Goal: Task Accomplishment & Management: Manage account settings

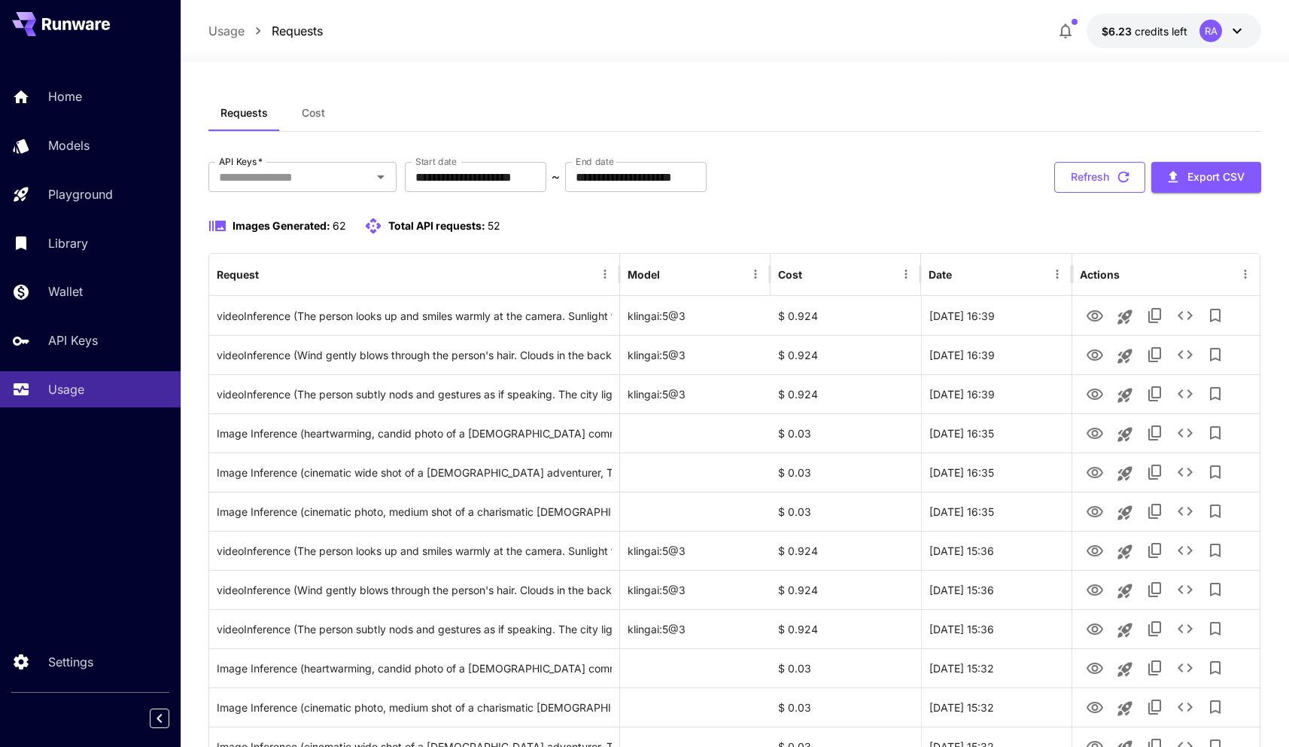
click at [1101, 165] on button "Refresh" at bounding box center [1099, 177] width 91 height 31
click at [1158, 33] on span "credits left" at bounding box center [1161, 31] width 53 height 13
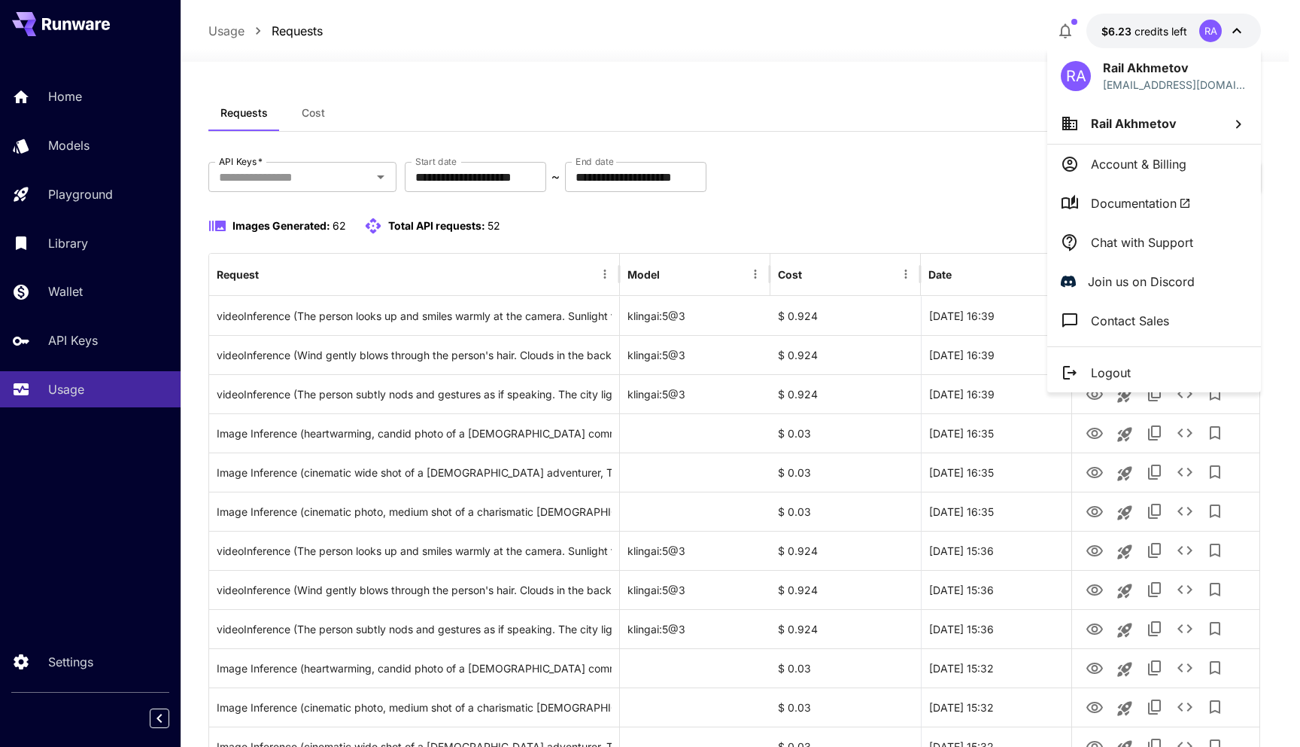
click at [1153, 165] on p "Account & Billing" at bounding box center [1139, 164] width 96 height 18
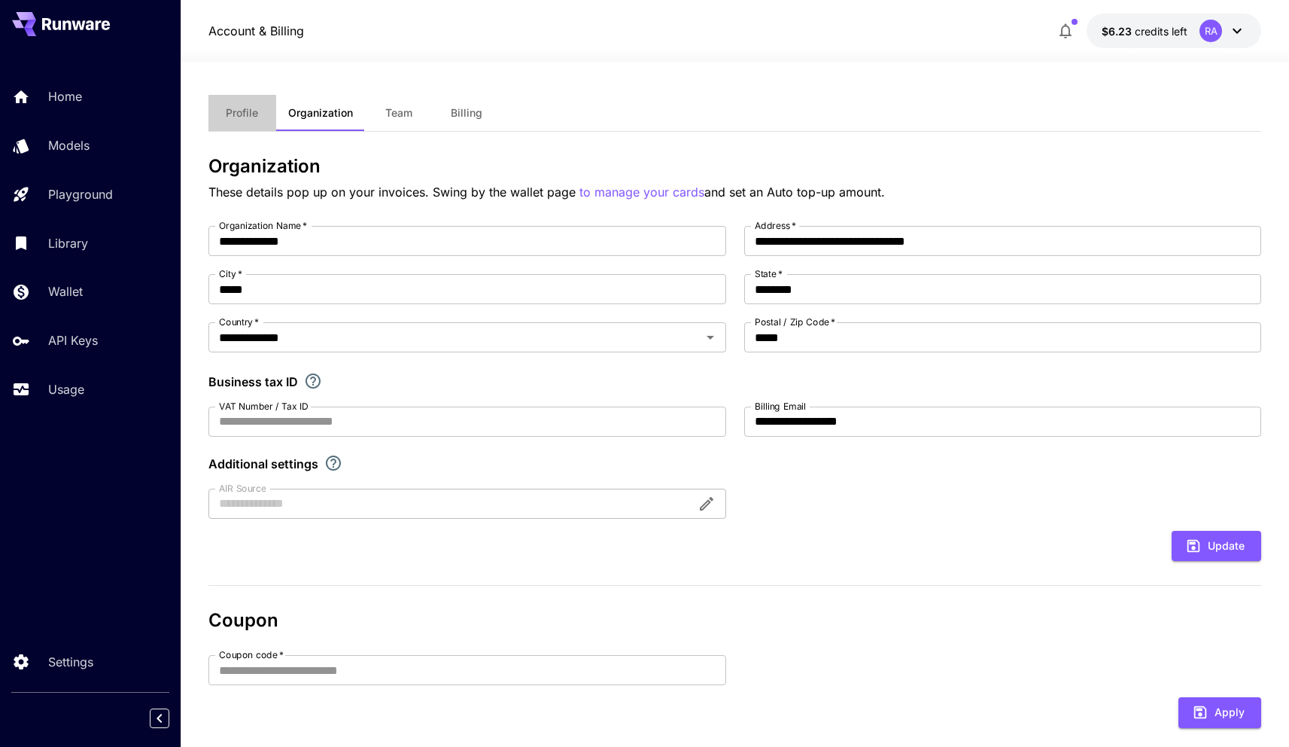
click at [241, 109] on span "Profile" at bounding box center [242, 113] width 32 height 14
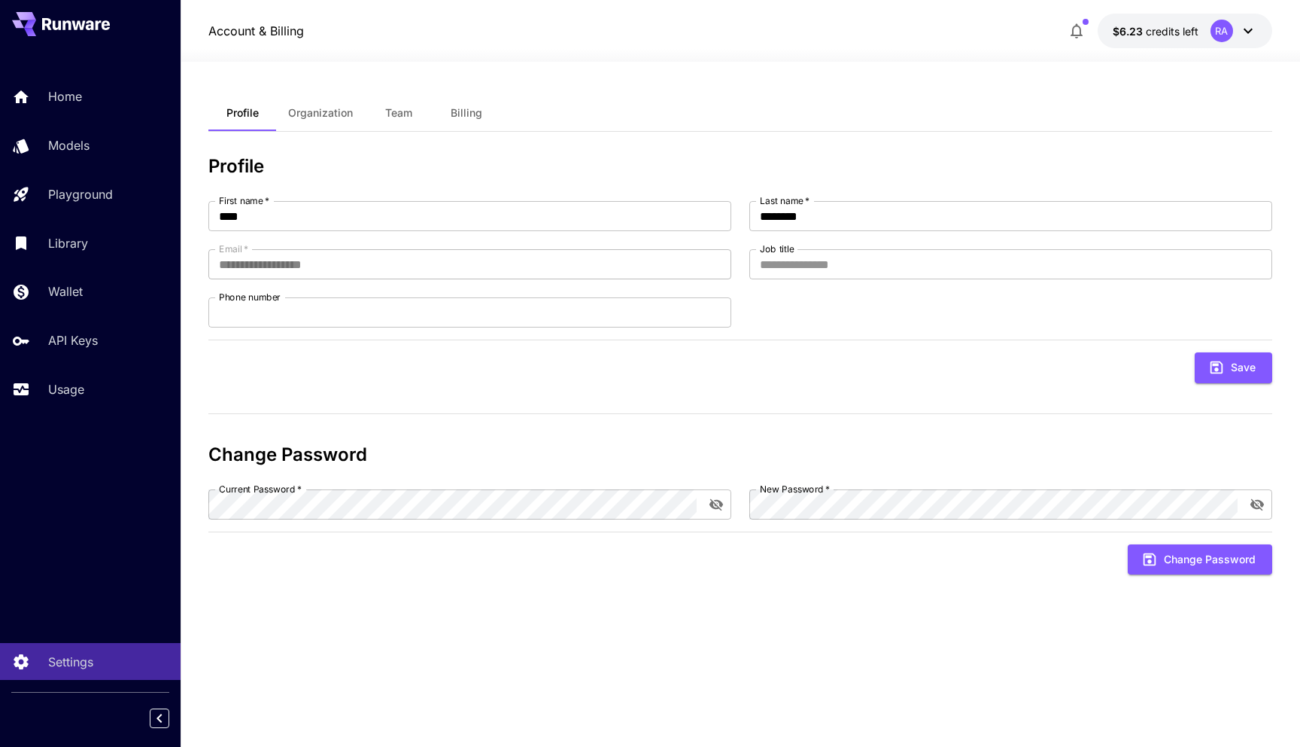
click at [473, 115] on span "Billing" at bounding box center [467, 113] width 32 height 14
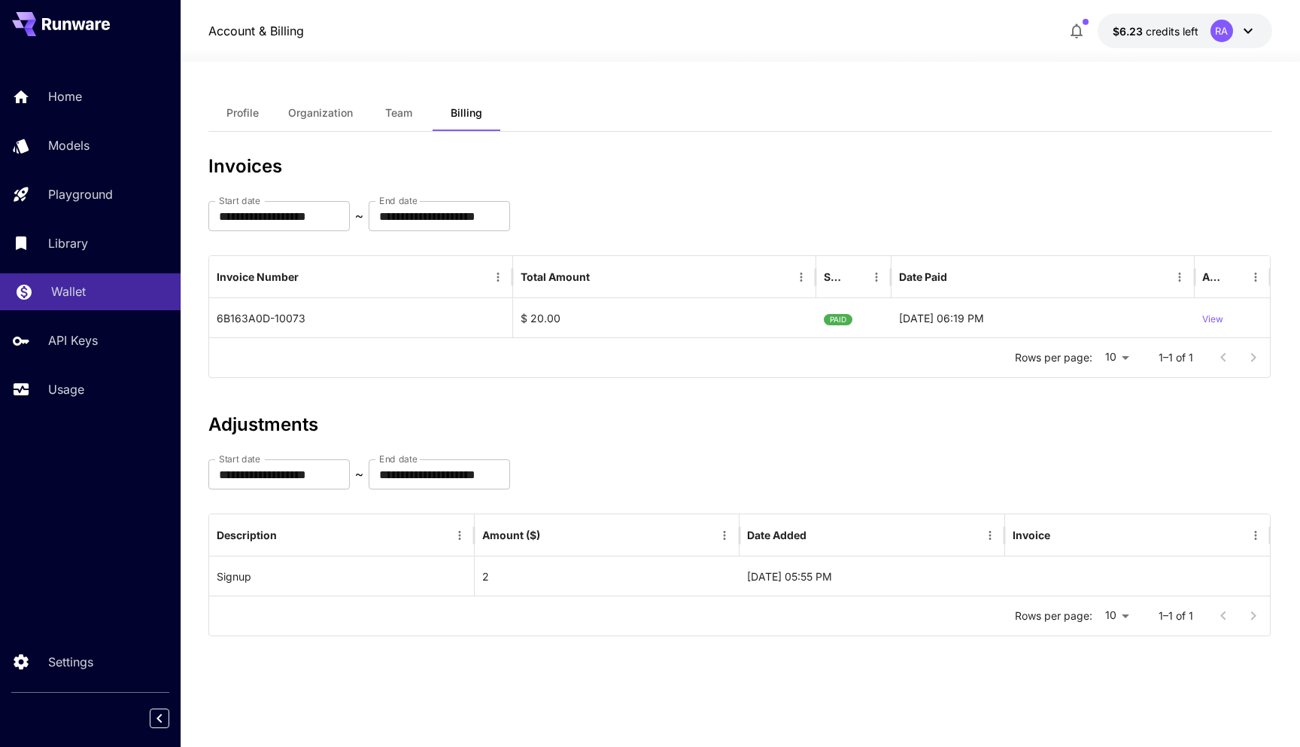
click at [120, 294] on div "Wallet" at bounding box center [109, 291] width 117 height 18
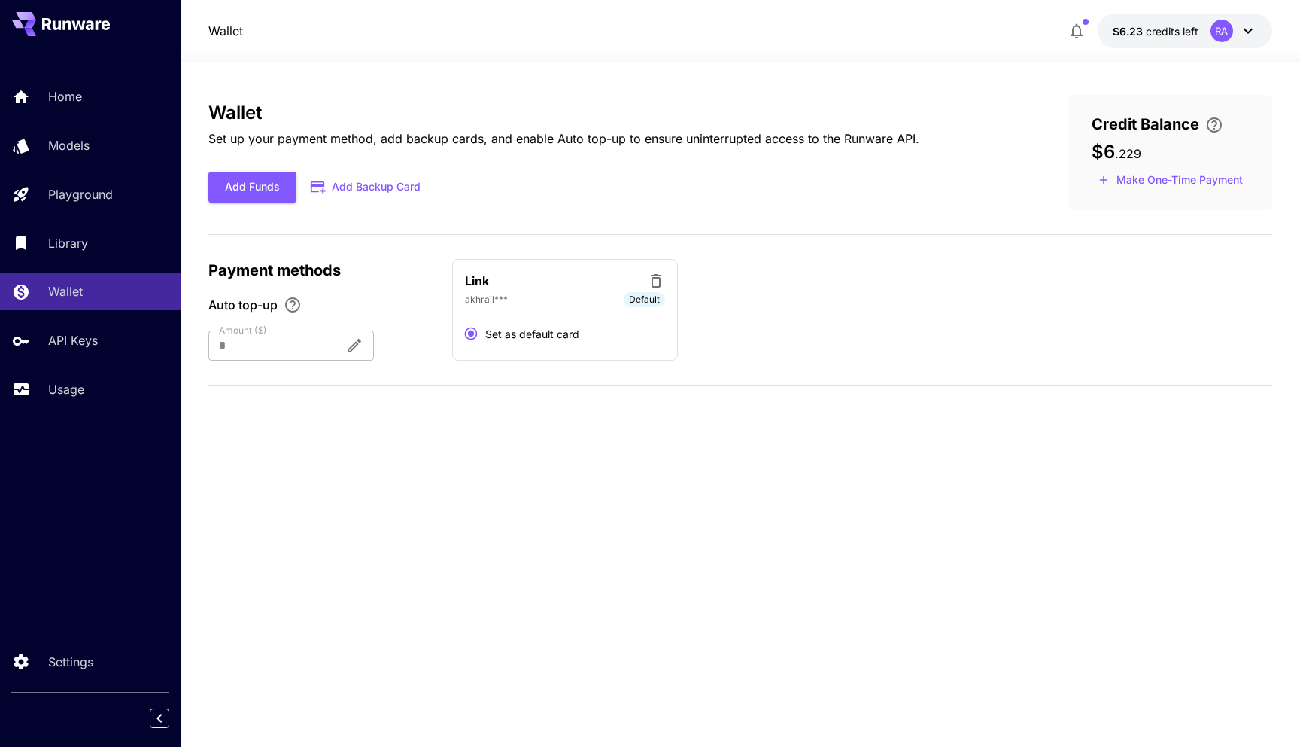
click at [1182, 175] on button "Make One-Time Payment" at bounding box center [1171, 180] width 158 height 23
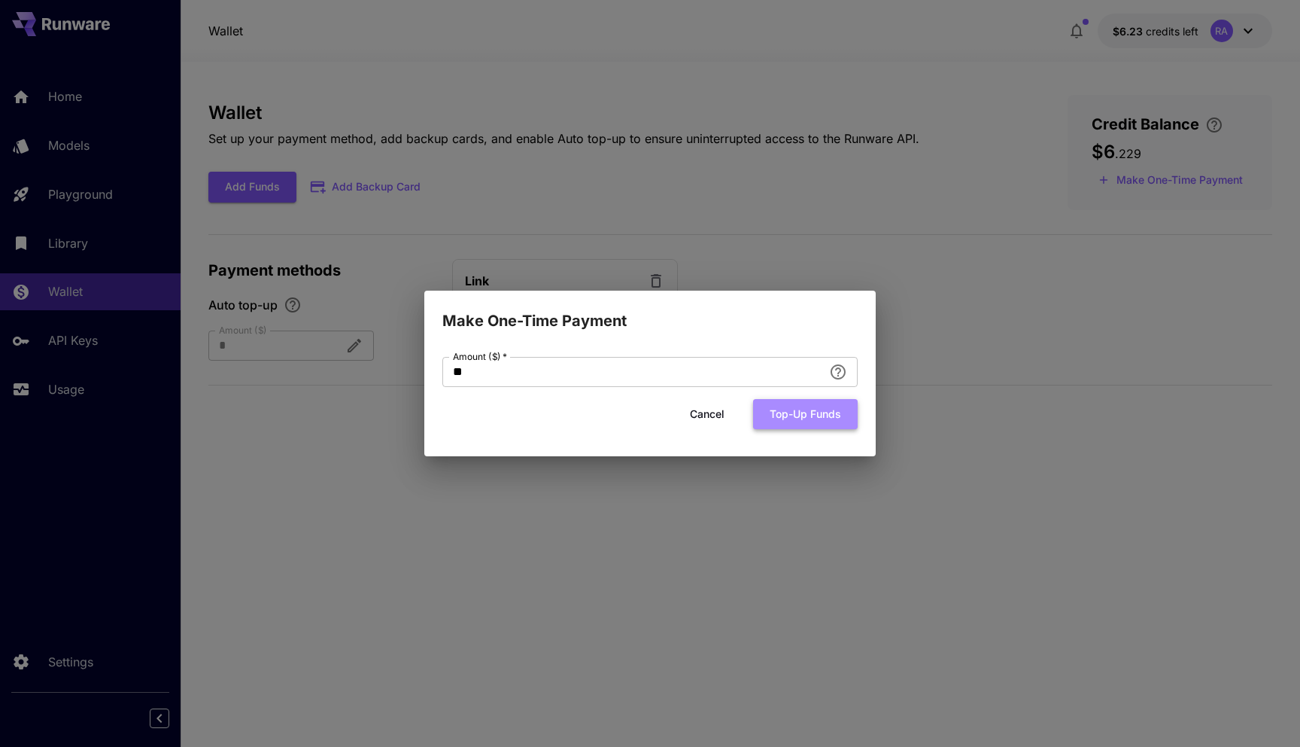
click at [820, 420] on button "Top-up funds" at bounding box center [805, 414] width 105 height 31
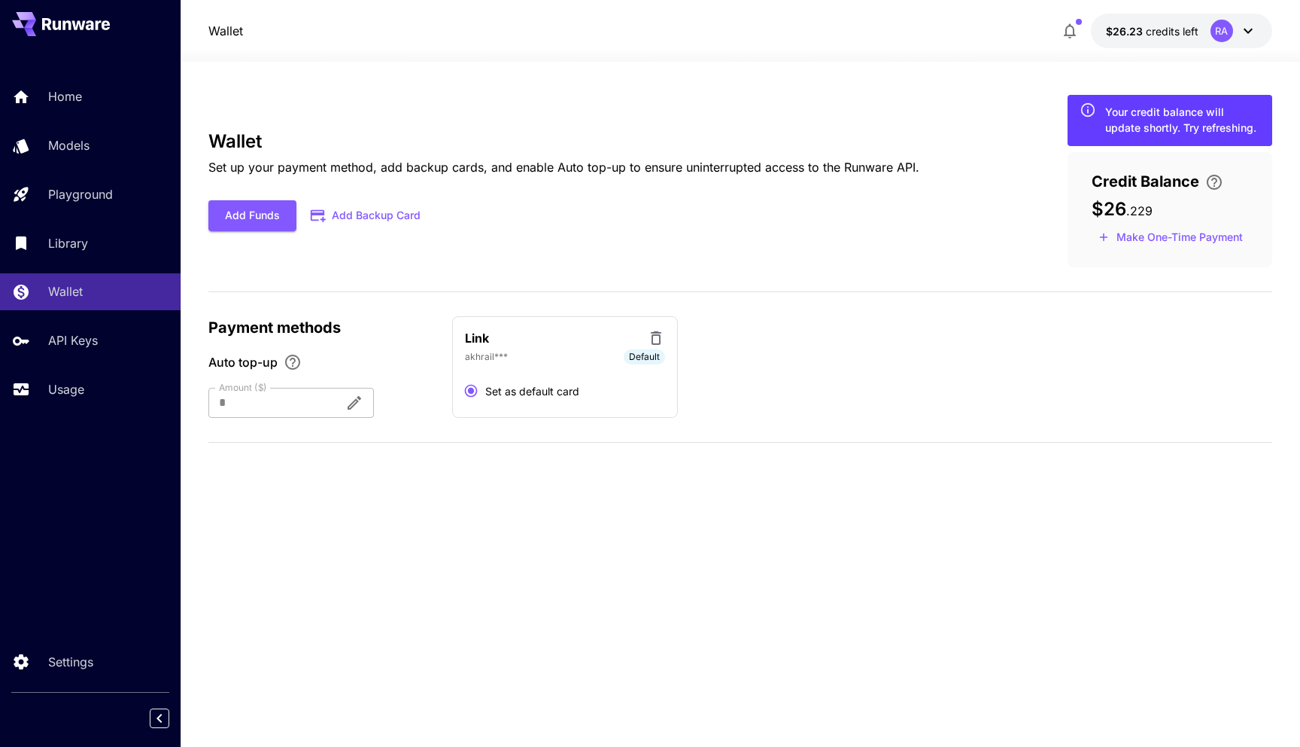
click at [716, 186] on div "Wallet Set up your payment method, add backup cards, and enable Auto top-up to …" at bounding box center [563, 181] width 711 height 100
